Goal: Task Accomplishment & Management: Use online tool/utility

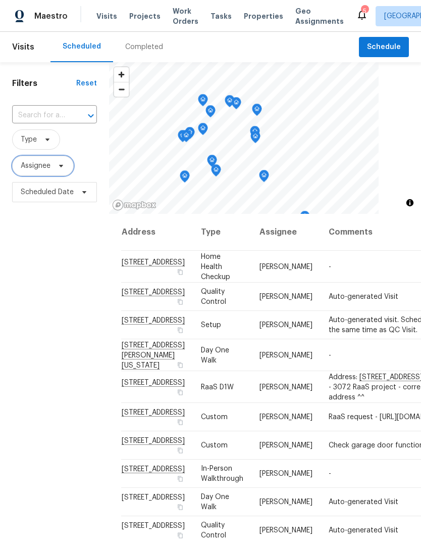
click at [35, 167] on span "Assignee" at bounding box center [36, 166] width 30 height 10
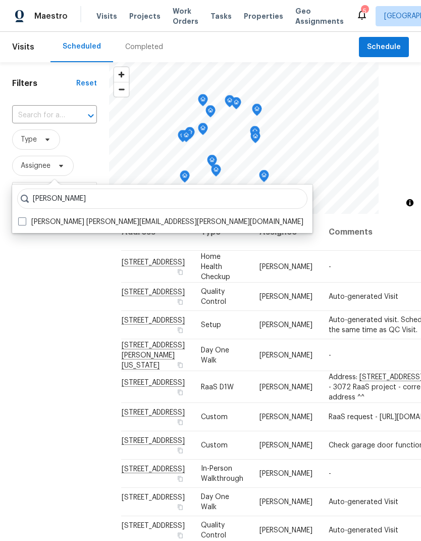
type input "[PERSON_NAME]"
click at [26, 224] on label "[PERSON_NAME] [PERSON_NAME][EMAIL_ADDRESS][PERSON_NAME][DOMAIN_NAME]" at bounding box center [160, 222] width 285 height 10
click at [25, 223] on input "[PERSON_NAME] [PERSON_NAME][EMAIL_ADDRESS][PERSON_NAME][DOMAIN_NAME]" at bounding box center [21, 220] width 7 height 7
checkbox input "true"
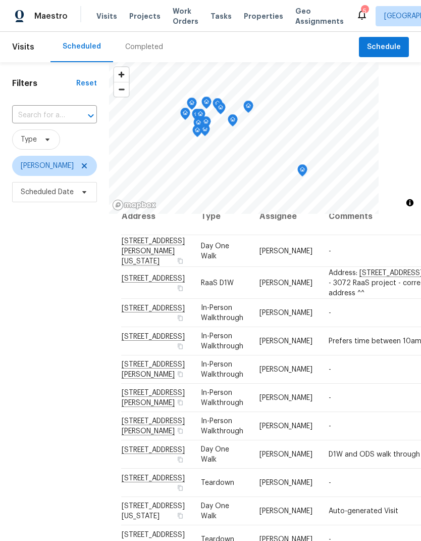
scroll to position [149, 0]
click at [87, 164] on span "[PERSON_NAME]" at bounding box center [54, 166] width 85 height 20
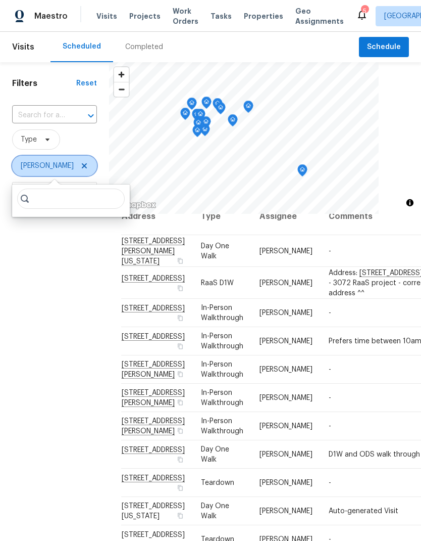
click at [80, 170] on icon at bounding box center [84, 166] width 8 height 8
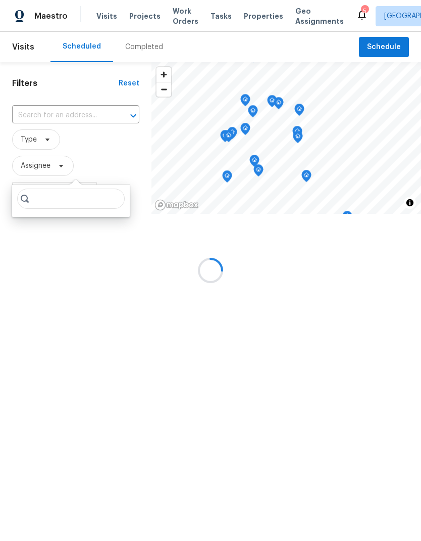
click at [82, 166] on div at bounding box center [210, 270] width 421 height 541
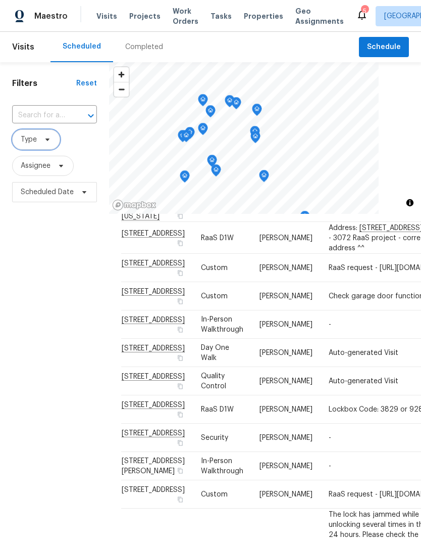
click at [48, 140] on icon at bounding box center [47, 139] width 4 height 3
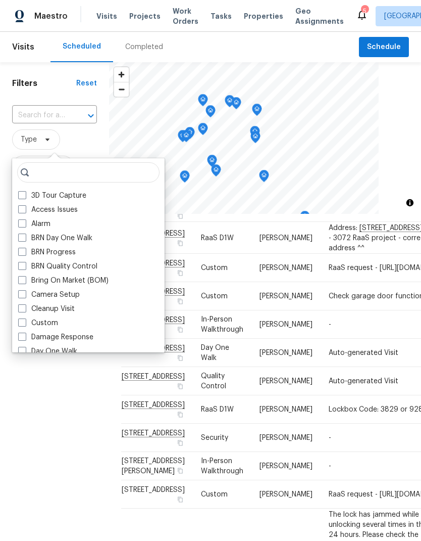
click at [54, 93] on div "Filters Reset ​ Type Assignee Scheduled Date" at bounding box center [54, 354] width 109 height 584
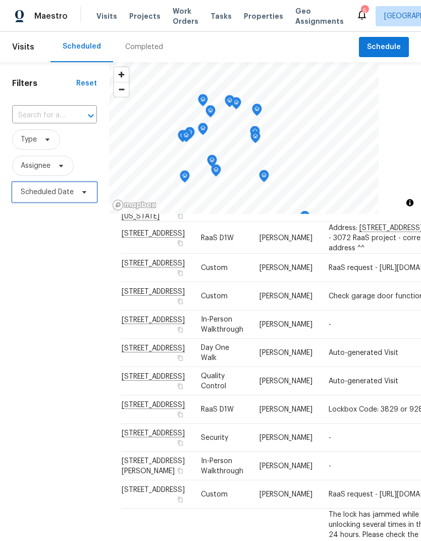
click at [66, 193] on span "Scheduled Date" at bounding box center [47, 192] width 53 height 10
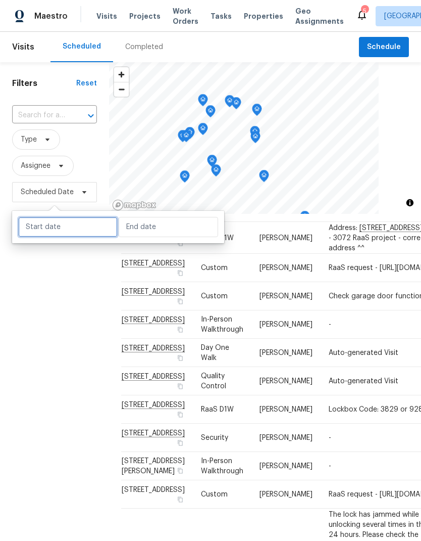
click at [83, 232] on input "text" at bounding box center [68, 227] width 100 height 20
select select "9"
select select "2025"
select select "10"
select select "2025"
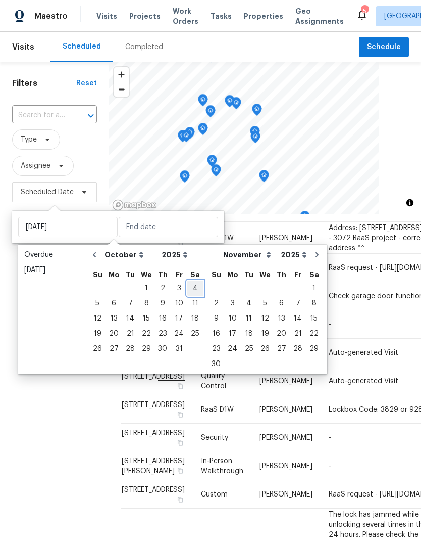
click at [198, 287] on div "4" at bounding box center [195, 288] width 16 height 14
type input "[DATE]"
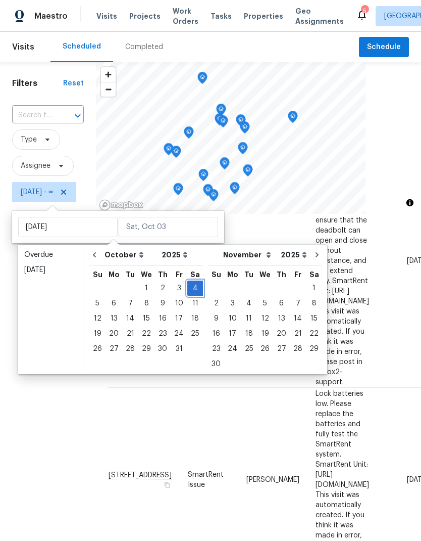
click at [196, 288] on div "4" at bounding box center [195, 288] width 16 height 14
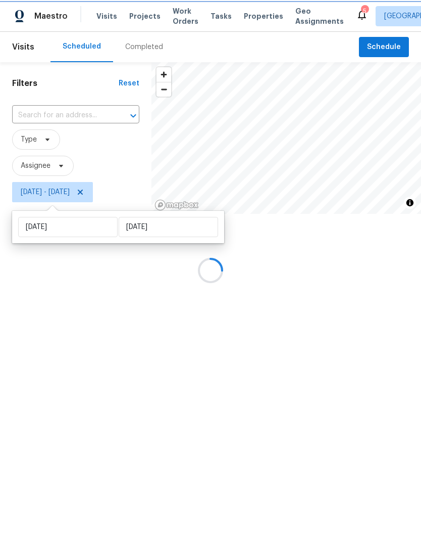
type input "[DATE]"
